Goal: Task Accomplishment & Management: Use online tool/utility

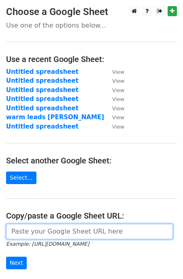
click at [32, 230] on input "url" at bounding box center [89, 231] width 167 height 15
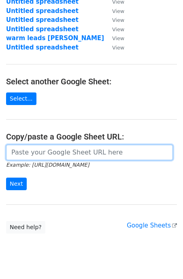
scroll to position [83, 0]
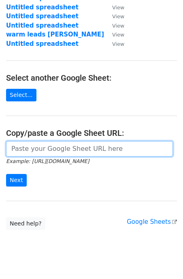
paste input "[URL][DOMAIN_NAME]"
type input "[URL][DOMAIN_NAME]"
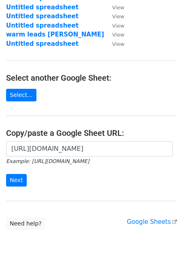
click at [15, 170] on form "https://docs.google.com/spreadsheets/d/1l0CvojGLzNXYQd_k-1io-m8asCFIKGI_J6reT_Q…" at bounding box center [91, 163] width 171 height 45
click at [15, 174] on input "Next" at bounding box center [16, 180] width 21 height 13
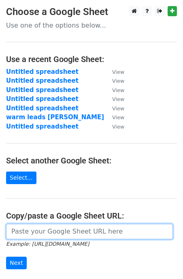
click at [19, 234] on input "url" at bounding box center [89, 231] width 167 height 15
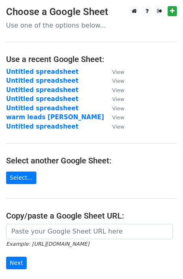
click at [46, 238] on form "Example: https://docs.google.com/spreadsheets/d/abc/edit Next" at bounding box center [91, 246] width 171 height 45
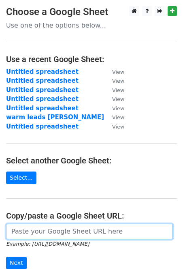
click at [37, 224] on input "url" at bounding box center [89, 231] width 167 height 15
paste input "Debbie debbie@famous.co.nz Marie marie.girardier@craigsip.com Sum sum.green@wes…"
type input "Debbie debbie@famous.co.nz Marie marie.girardier@craigsip.com Sum sum.green@wes…"
click at [32, 226] on input "url" at bounding box center [89, 231] width 167 height 15
paste input "[URL][DOMAIN_NAME]"
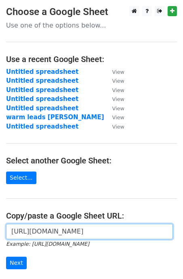
scroll to position [0, 174]
type input "[URL][DOMAIN_NAME]"
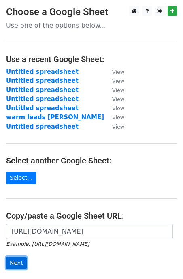
click at [18, 263] on input "Next" at bounding box center [16, 263] width 21 height 13
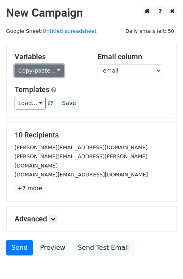
click at [37, 71] on link "Copy/paste..." at bounding box center [39, 71] width 49 height 13
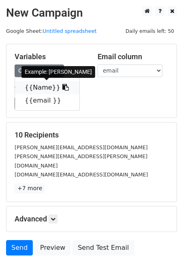
click at [36, 87] on link "{{Name}}" at bounding box center [47, 87] width 65 height 13
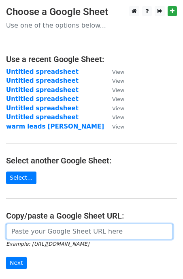
click at [23, 232] on input "url" at bounding box center [89, 231] width 167 height 15
paste input "[URL][DOMAIN_NAME]"
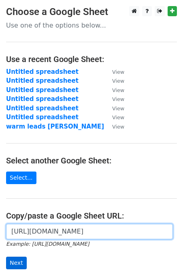
type input "[URL][DOMAIN_NAME]"
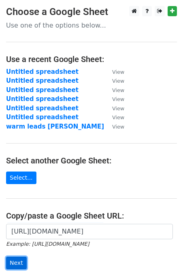
scroll to position [0, 0]
click at [18, 260] on input "Next" at bounding box center [16, 263] width 21 height 13
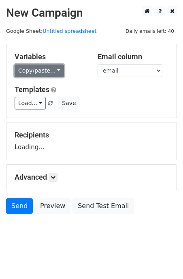
click at [36, 67] on link "Copy/paste..." at bounding box center [39, 71] width 49 height 13
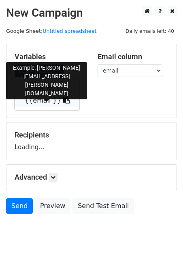
click at [35, 95] on link "{{email }}" at bounding box center [47, 100] width 65 height 13
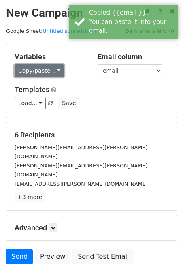
click at [39, 71] on link "Copy/paste..." at bounding box center [39, 71] width 49 height 13
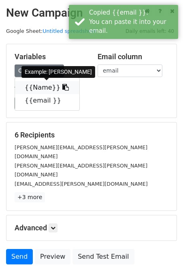
click at [34, 86] on link "{{Name}}" at bounding box center [47, 87] width 65 height 13
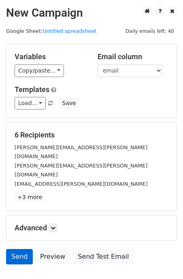
click at [23, 249] on link "Send" at bounding box center [19, 256] width 27 height 15
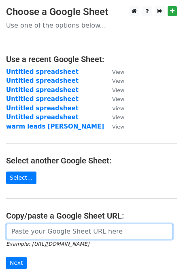
click at [28, 230] on input "url" at bounding box center [89, 231] width 167 height 15
paste input "https://docs.google.com/spreadsheets/d/1l0CvojGLzNXYQd_k-1io-m8asCFIKGI_J6reT_Q…"
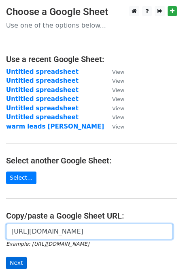
type input "https://docs.google.com/spreadsheets/d/1l0CvojGLzNXYQd_k-1io-m8asCFIKGI_J6reT_Q…"
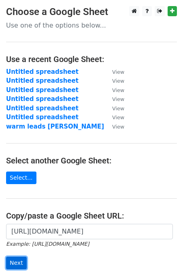
click at [17, 264] on input "Next" at bounding box center [16, 263] width 21 height 13
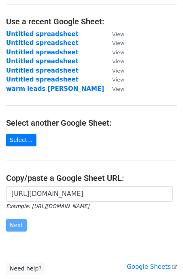
scroll to position [96, 0]
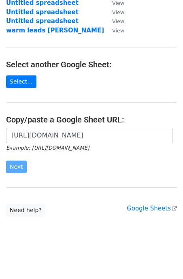
click at [46, 158] on form "https://docs.google.com/spreadsheets/d/1l0CvojGLzNXYQd_k-1io-m8asCFIKGI_J6reT_Q…" at bounding box center [91, 150] width 171 height 45
click at [45, 170] on form "https://docs.google.com/spreadsheets/d/1l0CvojGLzNXYQd_k-1io-m8asCFIKGI_J6reT_Q…" at bounding box center [91, 150] width 171 height 45
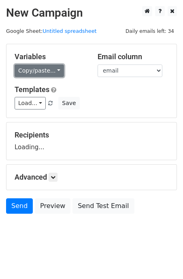
click at [38, 69] on link "Copy/paste..." at bounding box center [39, 71] width 49 height 13
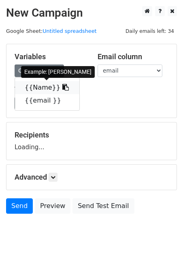
click at [34, 85] on link "{{Name}}" at bounding box center [47, 87] width 65 height 13
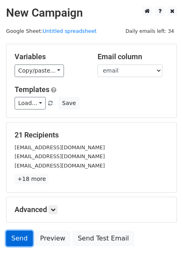
click at [18, 233] on link "Send" at bounding box center [19, 238] width 27 height 15
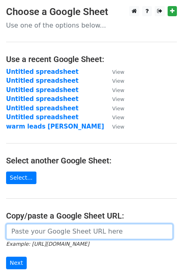
click at [34, 230] on input "url" at bounding box center [89, 231] width 167 height 15
paste input "[URL][DOMAIN_NAME]"
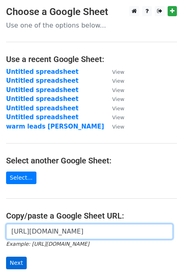
type input "[URL][DOMAIN_NAME]"
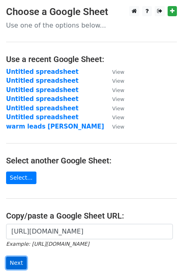
click at [18, 259] on input "Next" at bounding box center [16, 263] width 21 height 13
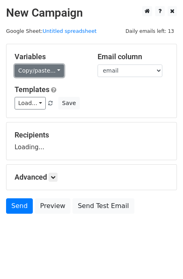
click at [45, 70] on link "Copy/paste..." at bounding box center [39, 71] width 49 height 13
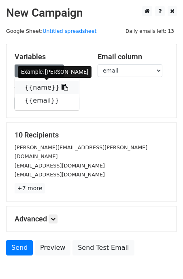
click at [39, 86] on link "{{name}}" at bounding box center [47, 87] width 64 height 13
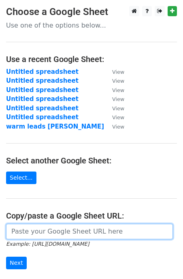
click at [22, 230] on input "url" at bounding box center [89, 231] width 167 height 15
paste input "https://docs.google.com/spreadsheets/d/1tU2dgFs0FR8fbyTeRzkqU1hSwGa_DACz9GoLc7T…"
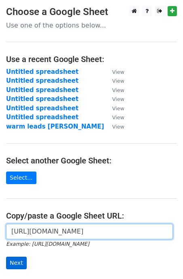
type input "https://docs.google.com/spreadsheets/d/1tU2dgFs0FR8fbyTeRzkqU1hSwGa_DACz9GoLc7T…"
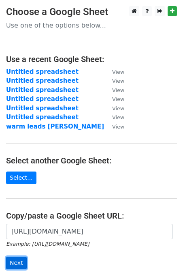
click at [19, 266] on input "Next" at bounding box center [16, 263] width 21 height 13
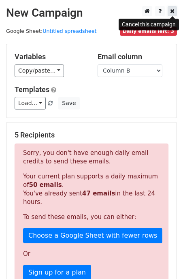
click at [174, 12] on icon at bounding box center [172, 11] width 4 height 6
